Goal: Information Seeking & Learning: Learn about a topic

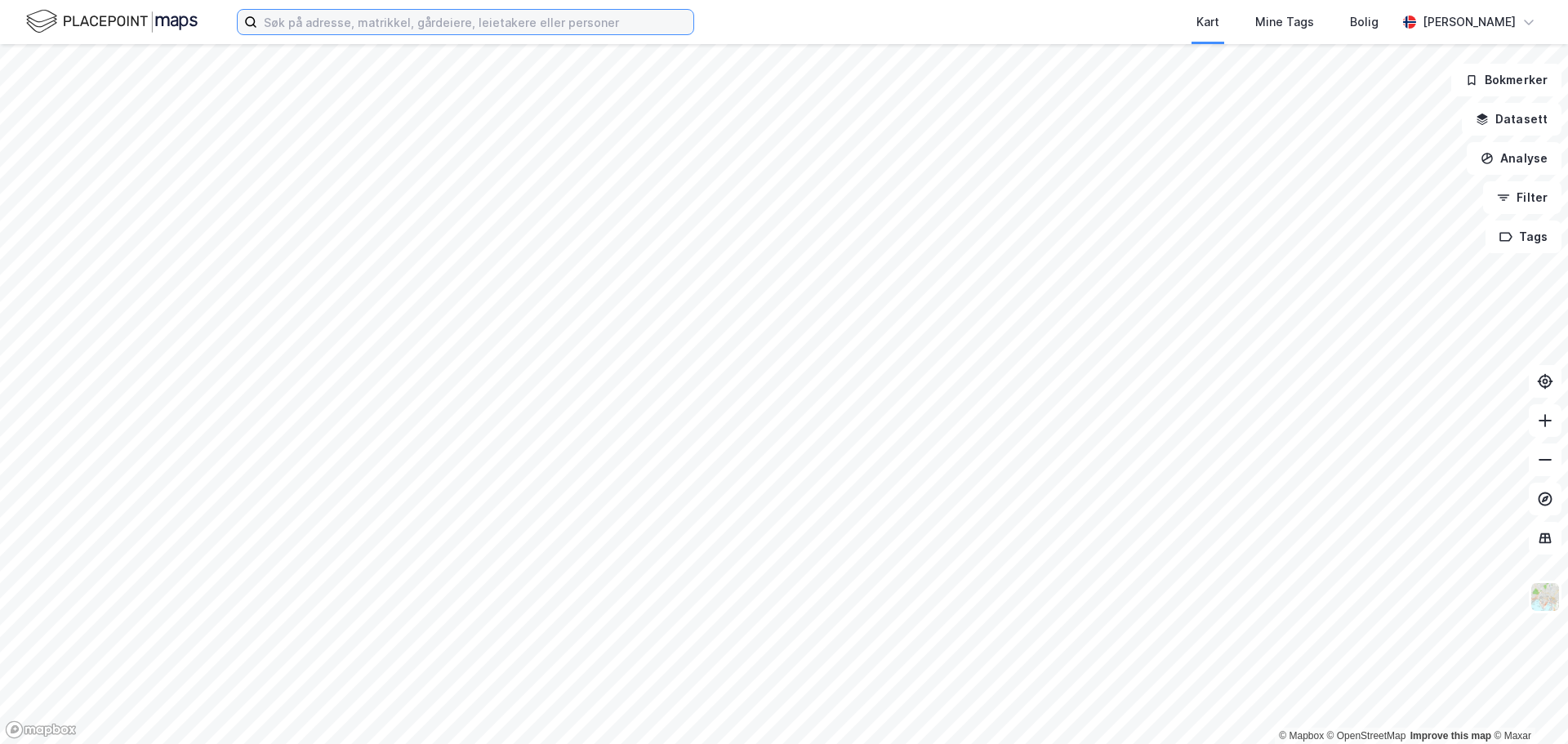
click at [360, 27] on input at bounding box center [475, 22] width 436 height 25
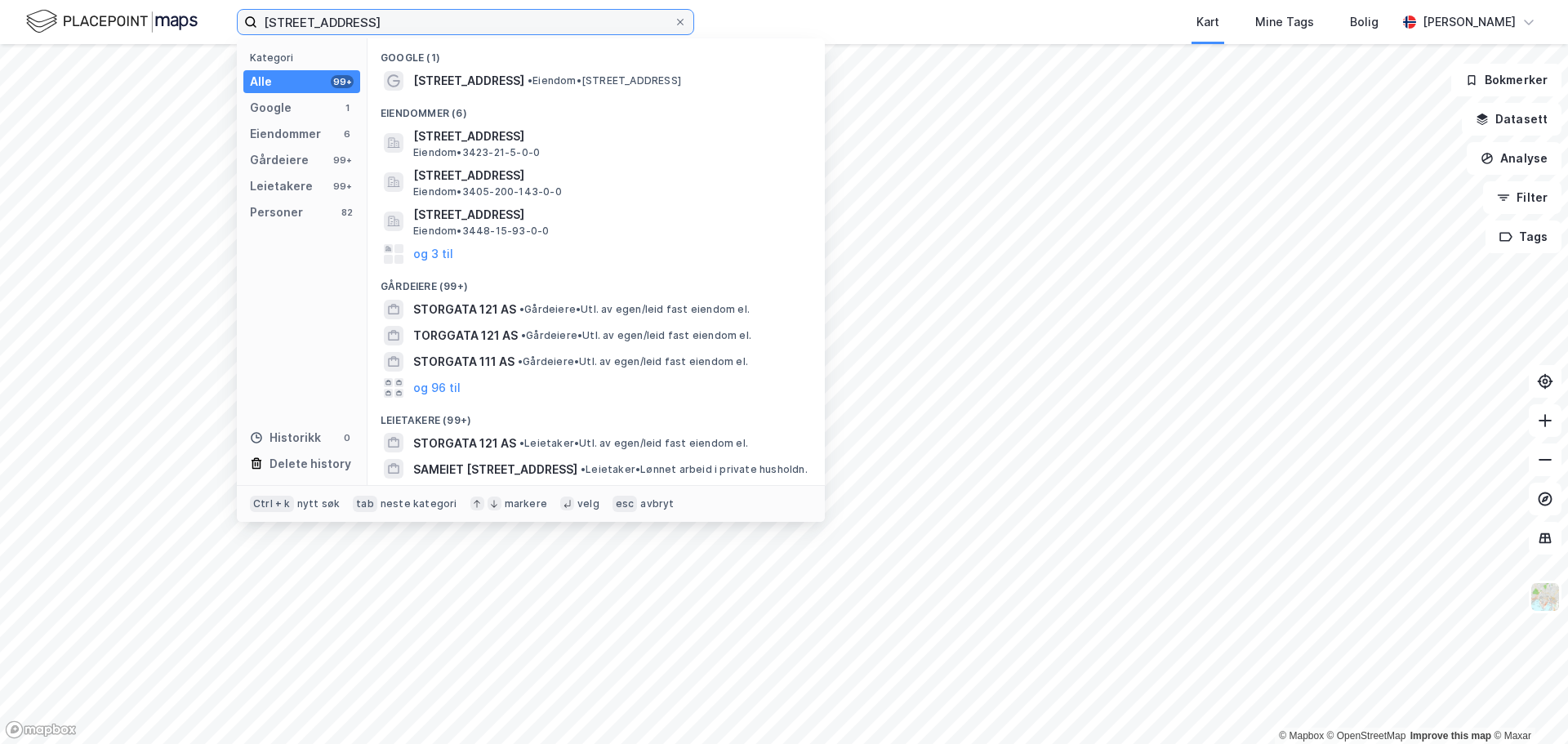
click at [487, 23] on input "[STREET_ADDRESS]" at bounding box center [466, 22] width 416 height 25
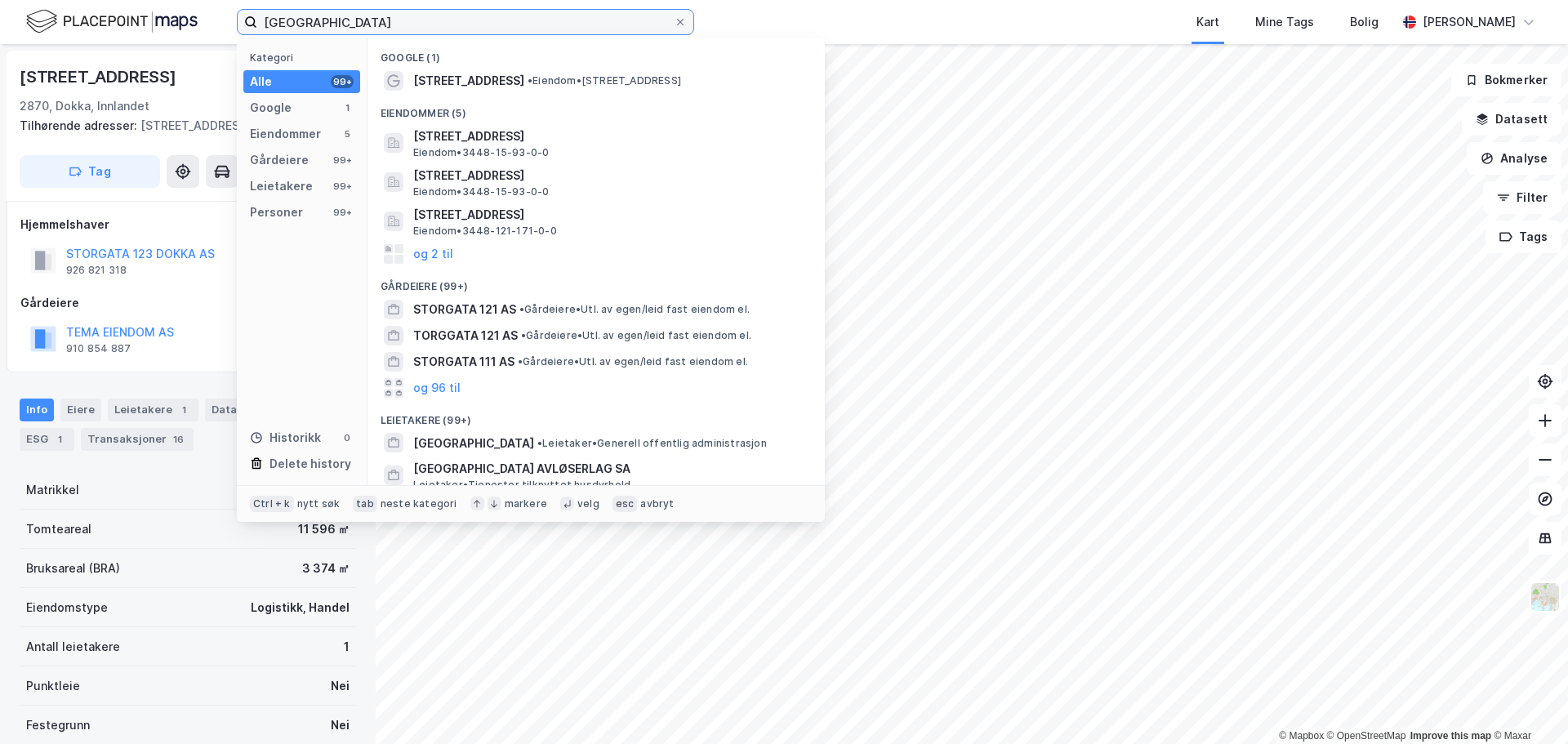
drag, startPoint x: 380, startPoint y: 27, endPoint x: 110, endPoint y: 29, distance: 270.0
click at [110, 29] on div "storgata 121 nordre land Kategori Alle 99+ Google 1 Eiendommer 5 Gårdeiere 99+ …" at bounding box center [784, 22] width 1568 height 44
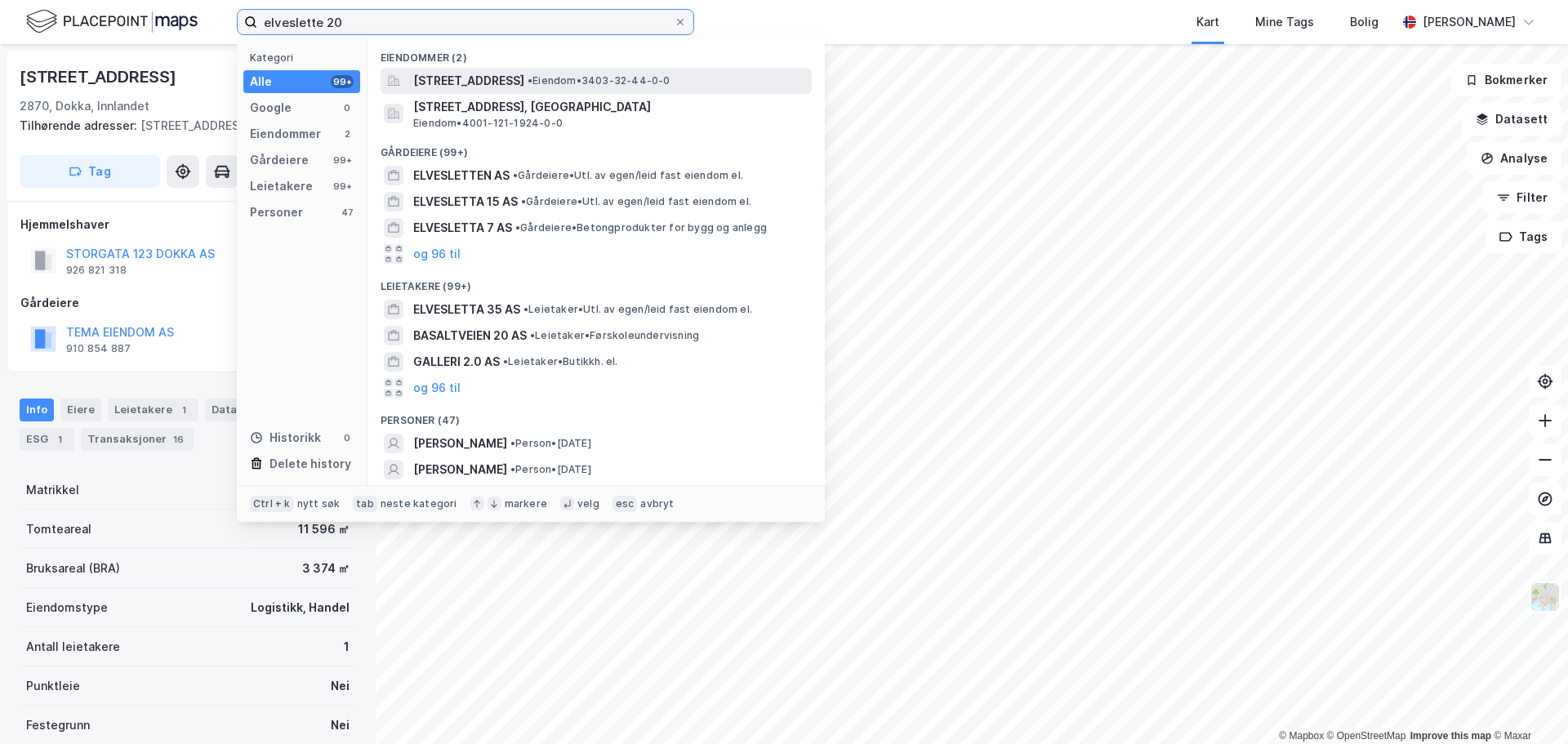
type input "elveslette 20"
click at [524, 80] on span "[STREET_ADDRESS]" at bounding box center [468, 80] width 111 height 20
